Goal: Navigation & Orientation: Find specific page/section

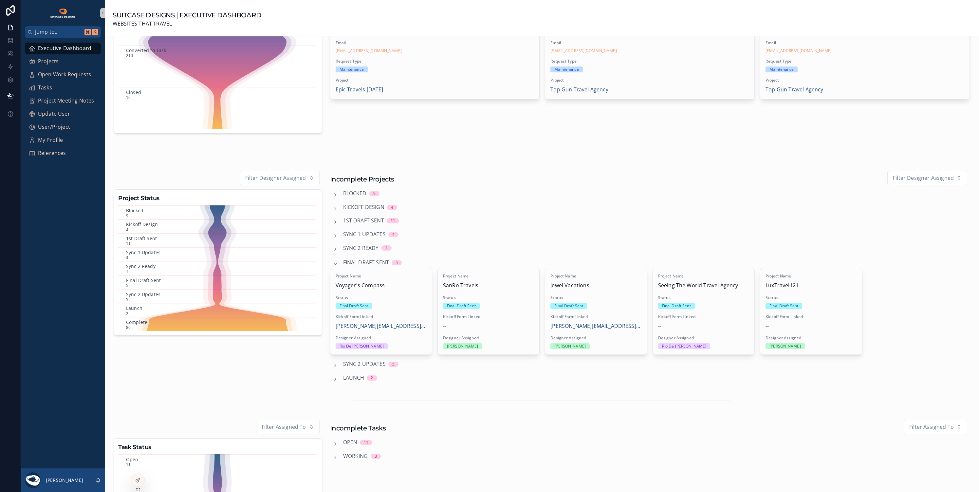
scroll to position [83, 0]
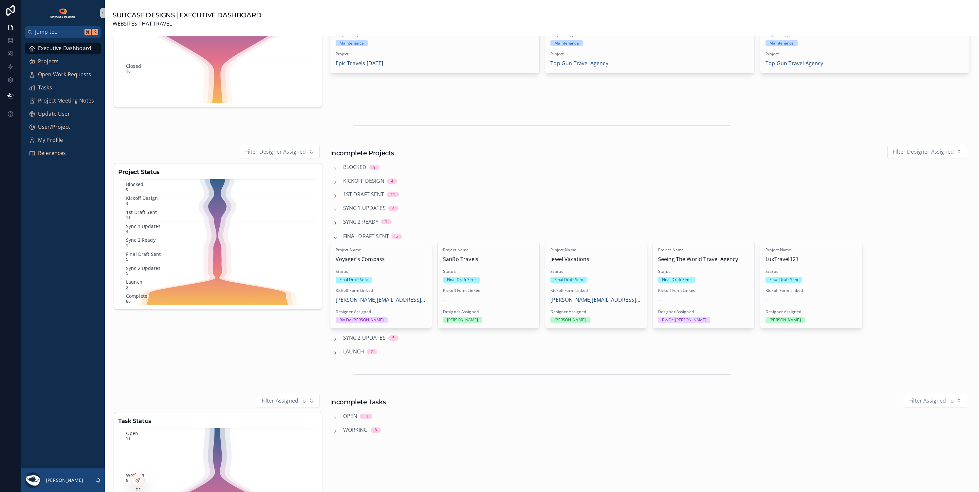
click at [360, 194] on span "1st Draft Sent" at bounding box center [363, 194] width 41 height 9
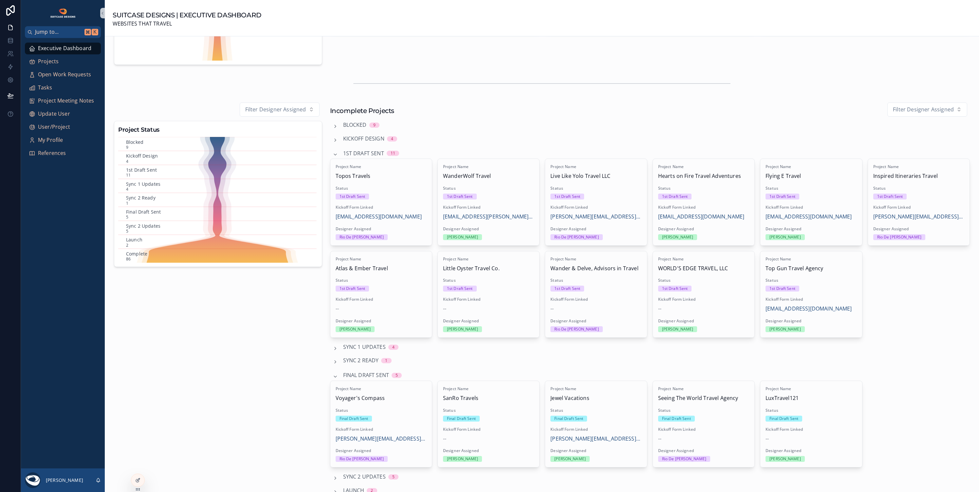
scroll to position [166, 0]
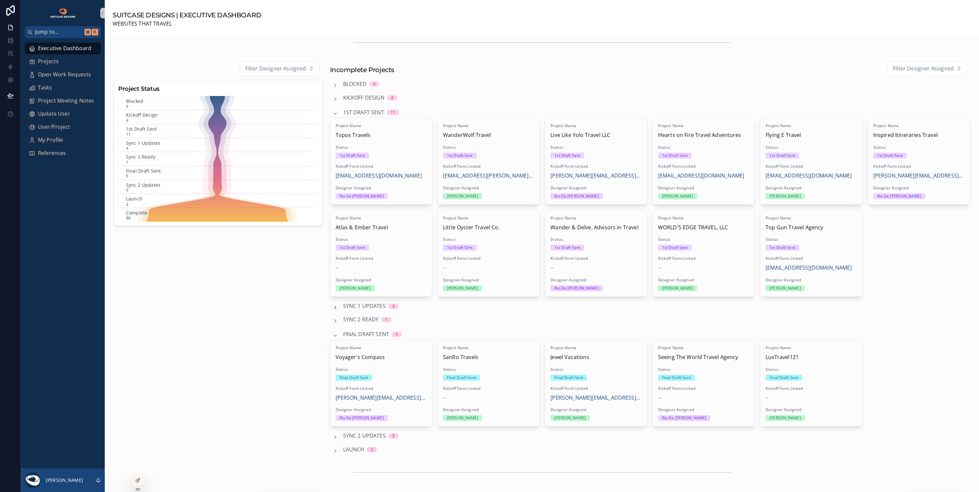
click at [333, 306] on icon "scrollable content" at bounding box center [335, 307] width 5 height 5
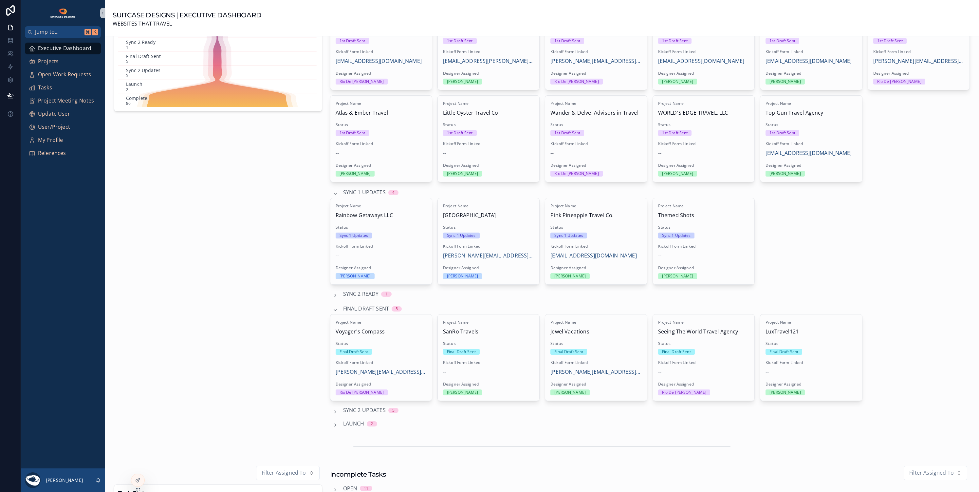
scroll to position [354, 0]
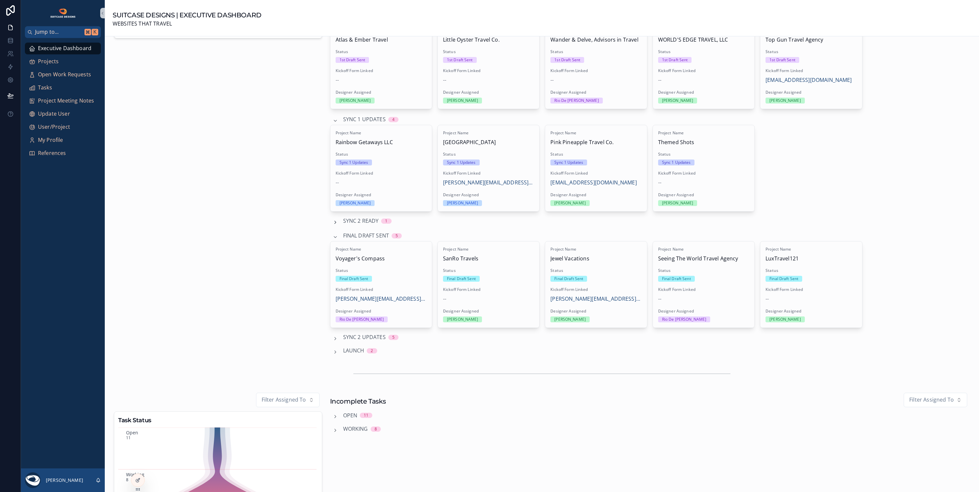
click at [335, 220] on icon "scrollable content" at bounding box center [335, 222] width 5 height 5
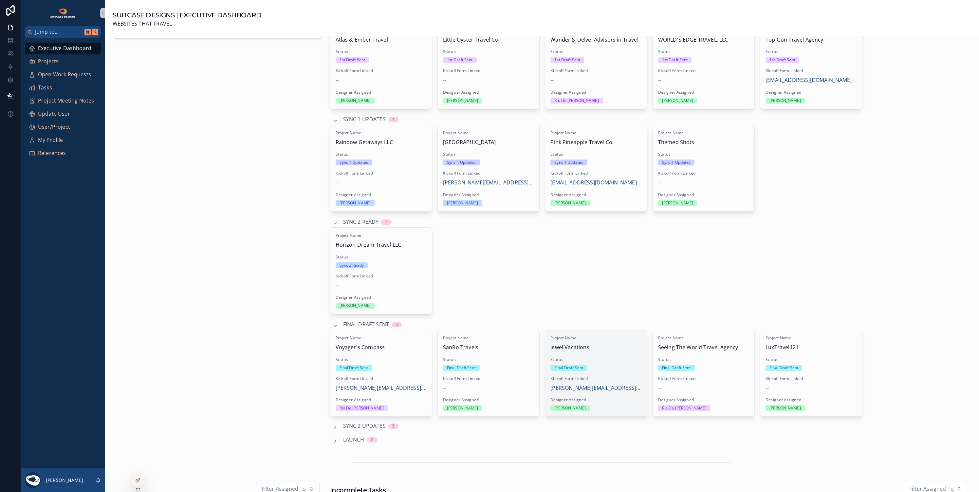
scroll to position [466, 0]
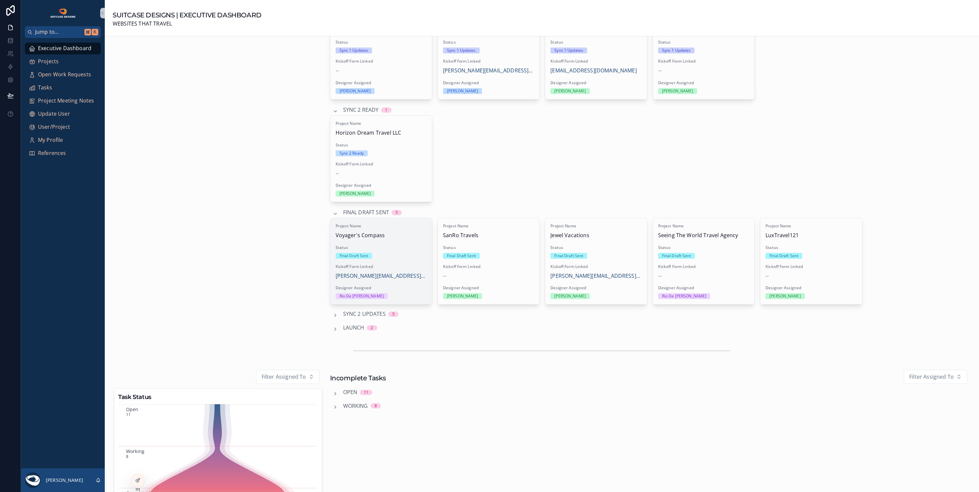
click at [411, 253] on div "Final Draft Sent" at bounding box center [380, 256] width 91 height 6
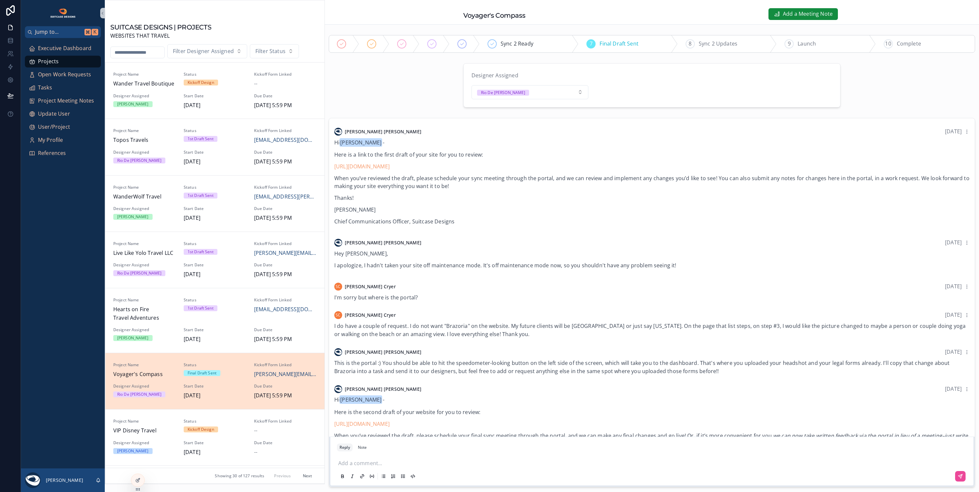
scroll to position [40, 0]
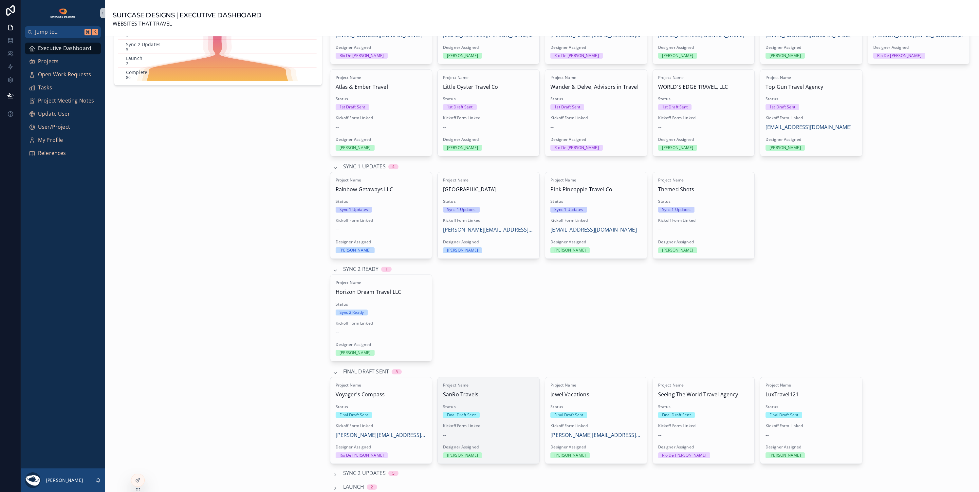
scroll to position [318, 0]
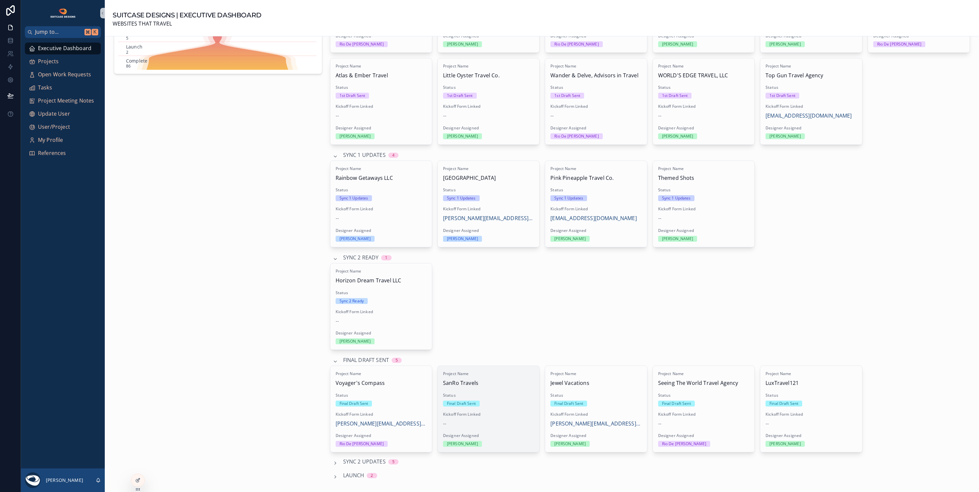
click at [507, 412] on span "Kickoff Form Linked" at bounding box center [488, 413] width 91 height 5
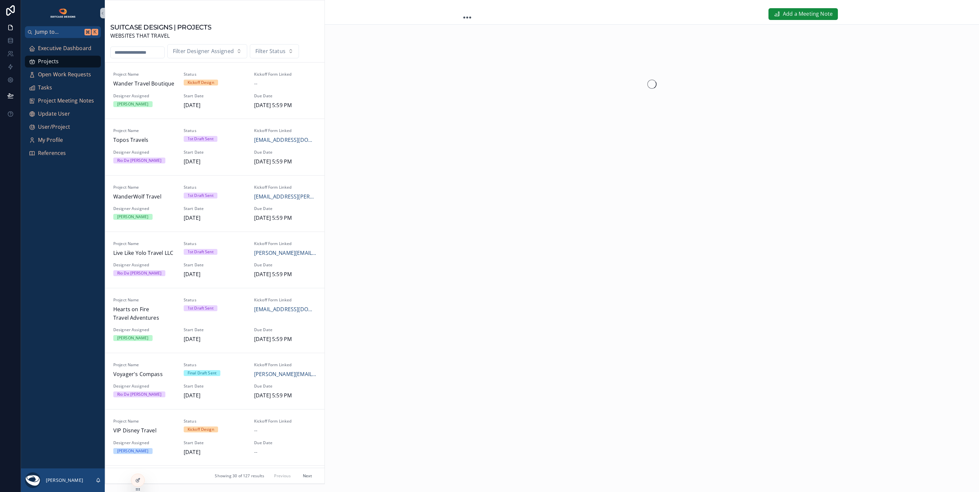
scroll to position [752, 0]
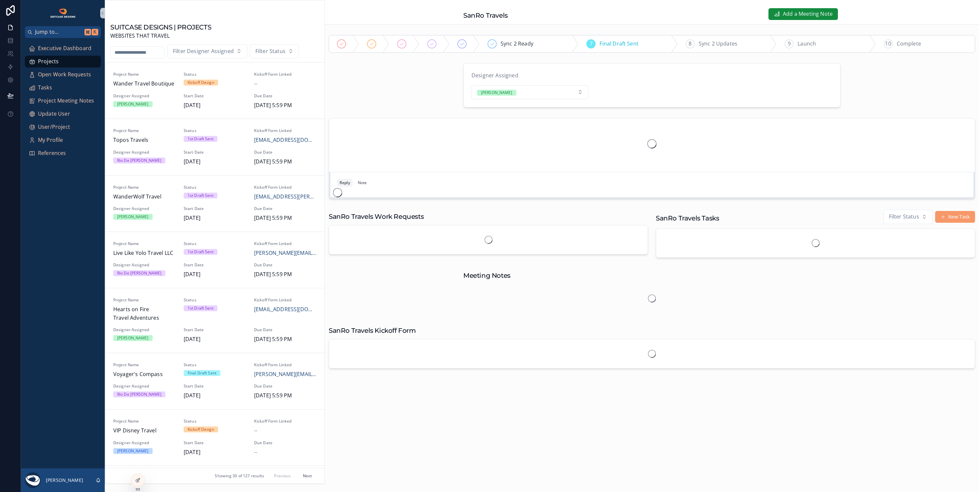
scroll to position [752, 0]
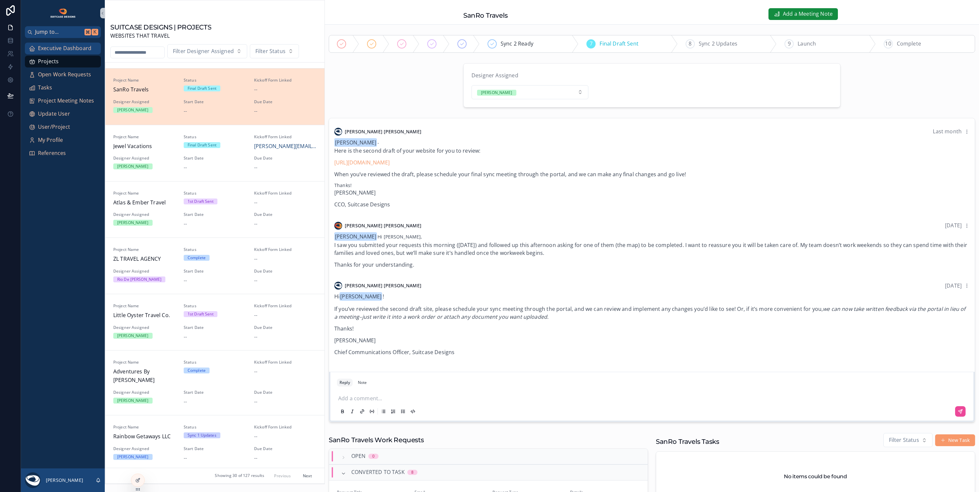
click at [58, 49] on span "Executive Dashboard" at bounding box center [64, 48] width 53 height 9
